Goal: Task Accomplishment & Management: Manage account settings

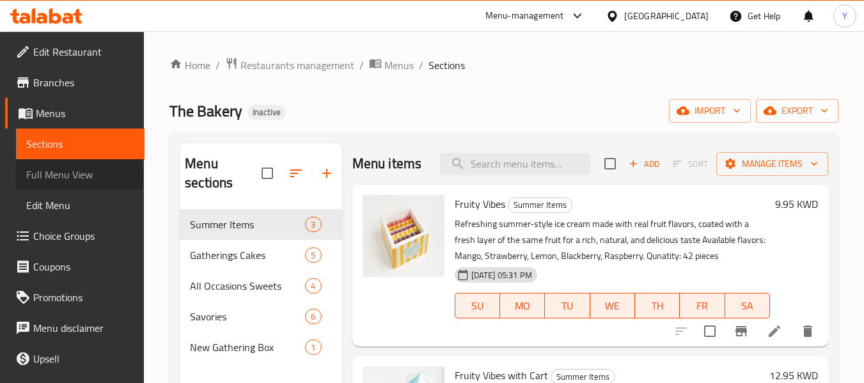
click at [78, 177] on span "Full Menu View" at bounding box center [80, 174] width 108 height 15
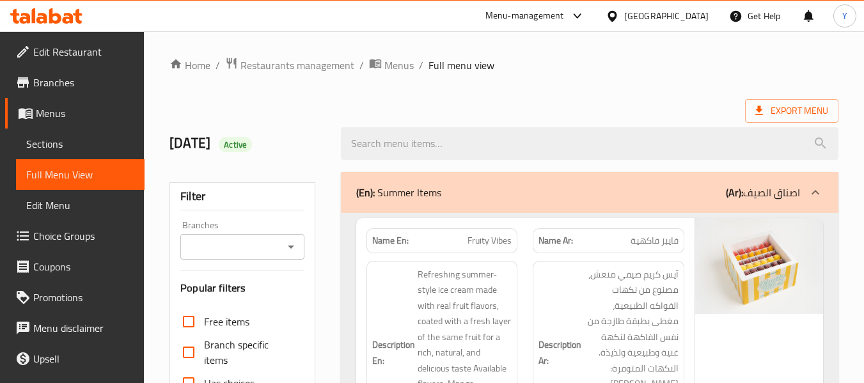
scroll to position [335, 0]
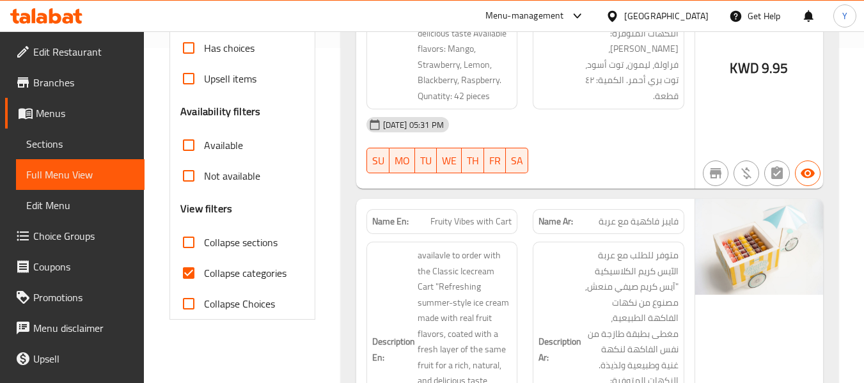
click at [182, 271] on input "Collapse categories" at bounding box center [188, 273] width 31 height 31
checkbox input "false"
click at [375, 226] on strong "Name En:" at bounding box center [390, 221] width 36 height 13
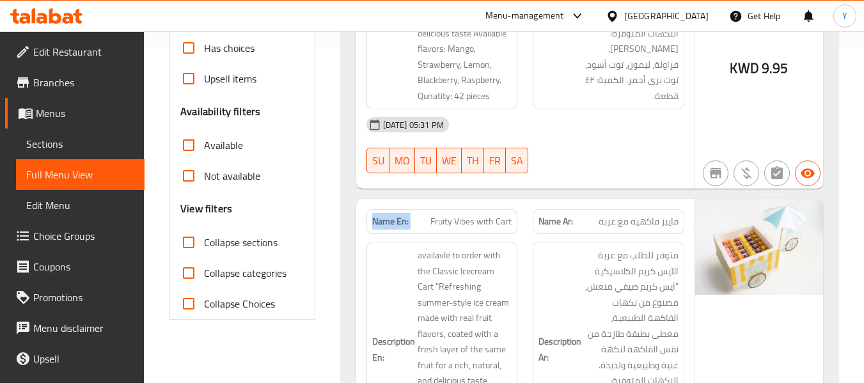
click at [375, 226] on strong "Name En:" at bounding box center [390, 221] width 36 height 13
copy strong "Name En:"
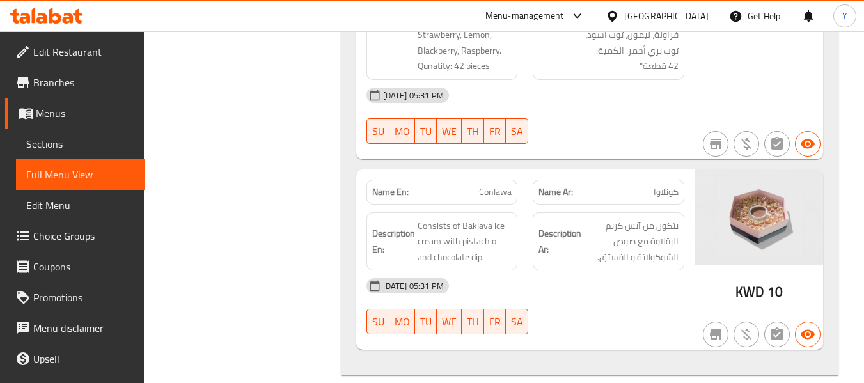
click at [617, 180] on div "Name Ar: كونلاوا" at bounding box center [609, 192] width 152 height 25
